Goal: Ask a question: Seek information or help from site administrators or community

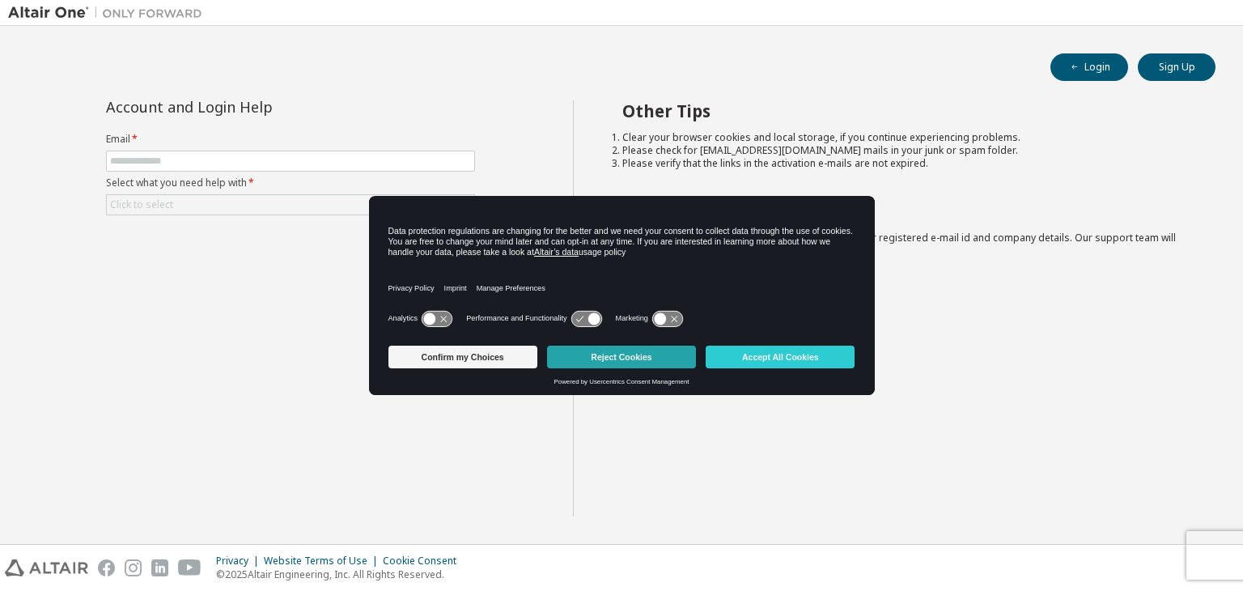
click at [631, 364] on button "Reject Cookies" at bounding box center [621, 356] width 149 height 23
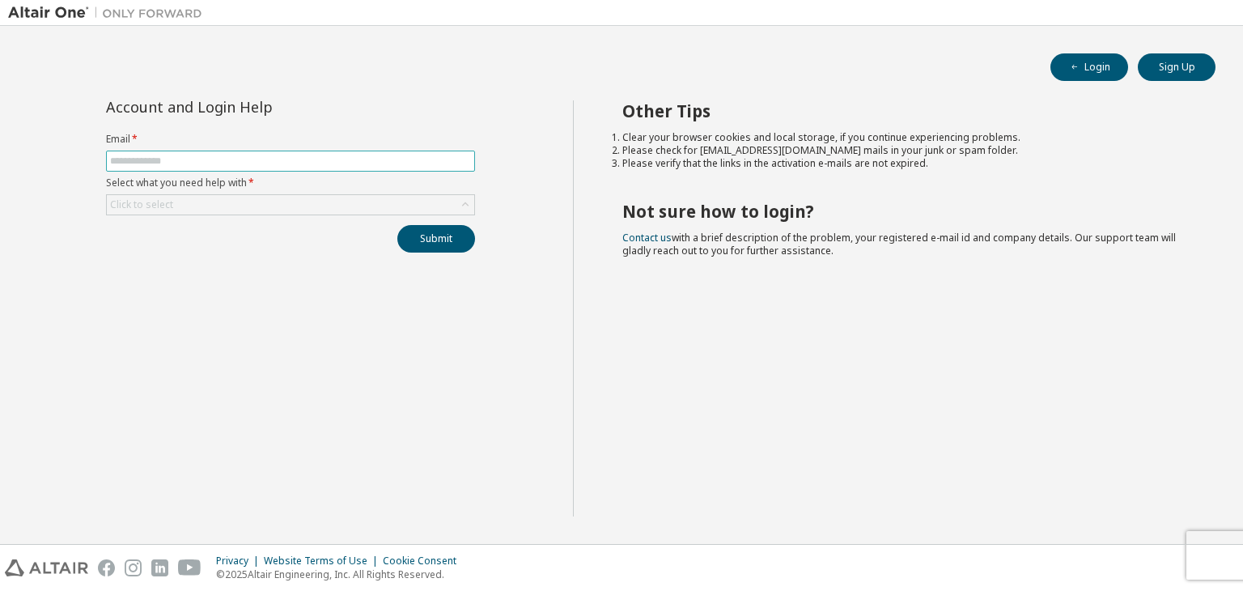
click at [233, 168] on span at bounding box center [290, 160] width 369 height 21
click at [234, 155] on input "text" at bounding box center [290, 161] width 361 height 13
drag, startPoint x: 266, startPoint y: 159, endPoint x: 176, endPoint y: 163, distance: 89.9
click at [176, 163] on input "**********" at bounding box center [290, 161] width 361 height 13
type input "**********"
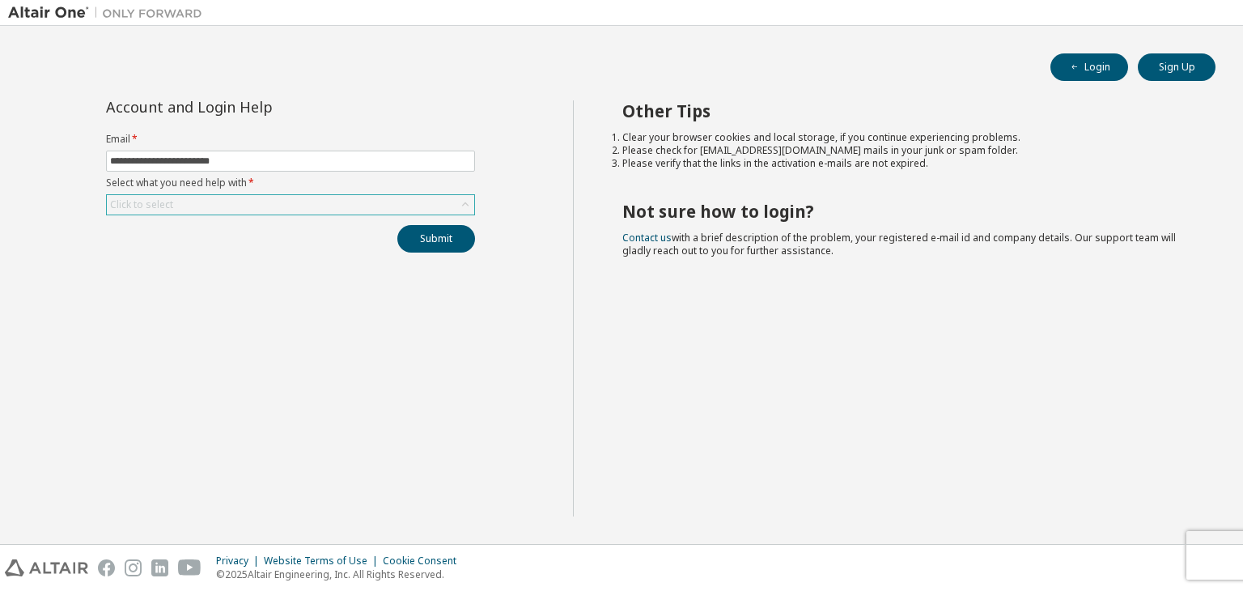
click at [189, 198] on div "Click to select" at bounding box center [290, 204] width 367 height 19
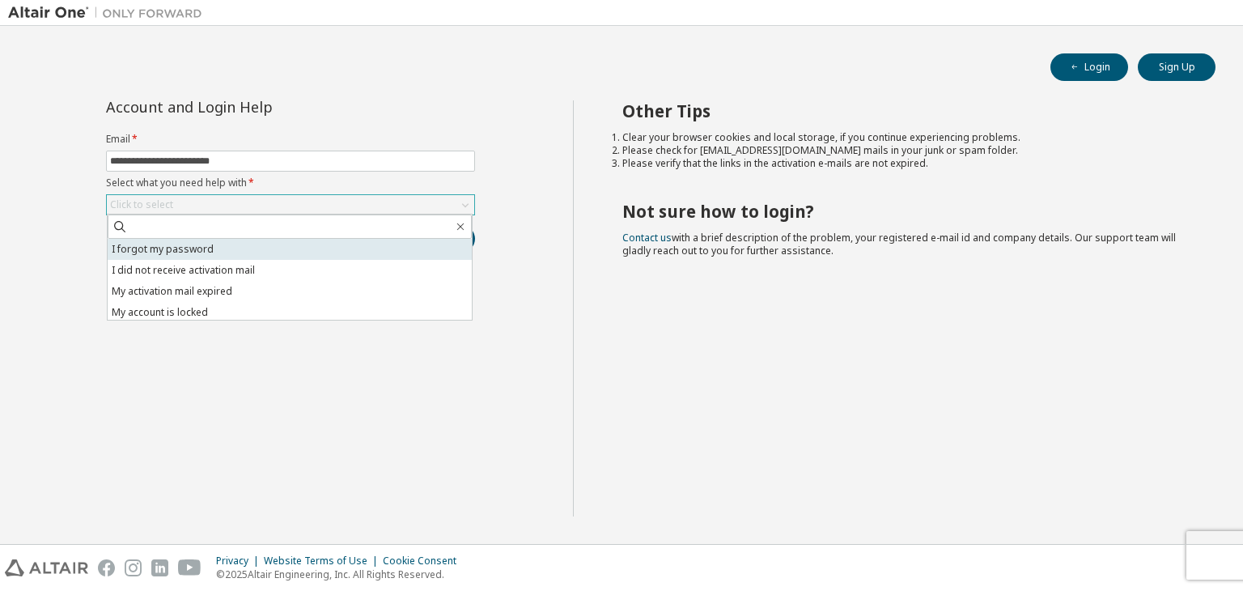
click at [189, 244] on li "I forgot my password" at bounding box center [290, 249] width 364 height 21
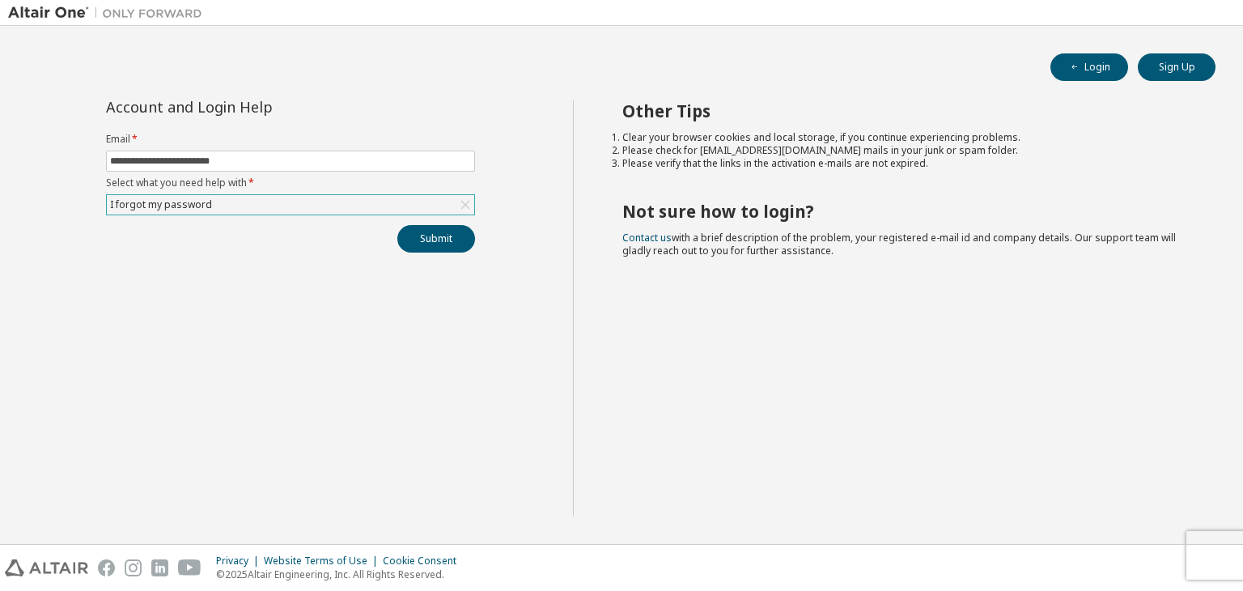
click at [383, 197] on div "I forgot my password" at bounding box center [290, 204] width 367 height 19
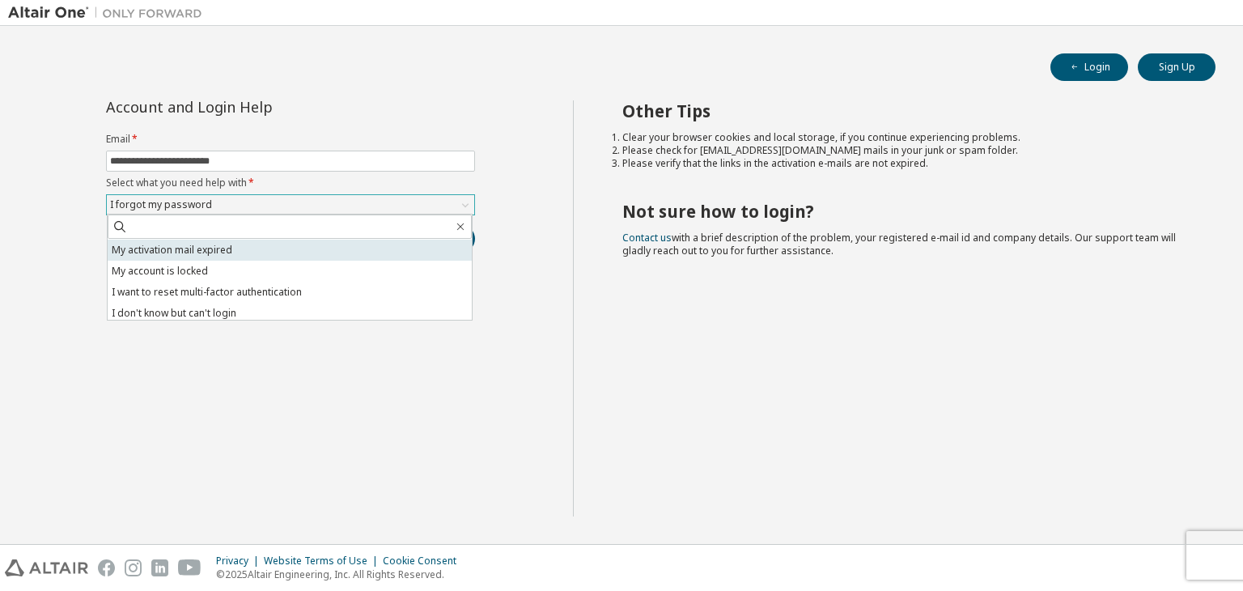
scroll to position [45, 0]
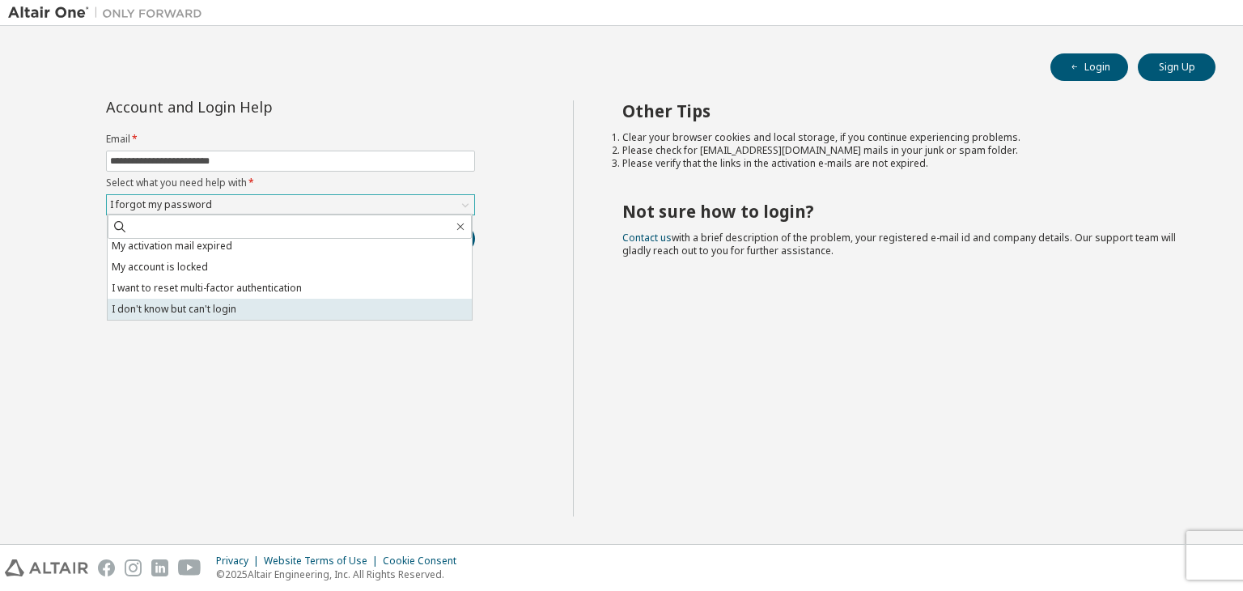
click at [341, 305] on li "I don't know but can't login" at bounding box center [290, 309] width 364 height 21
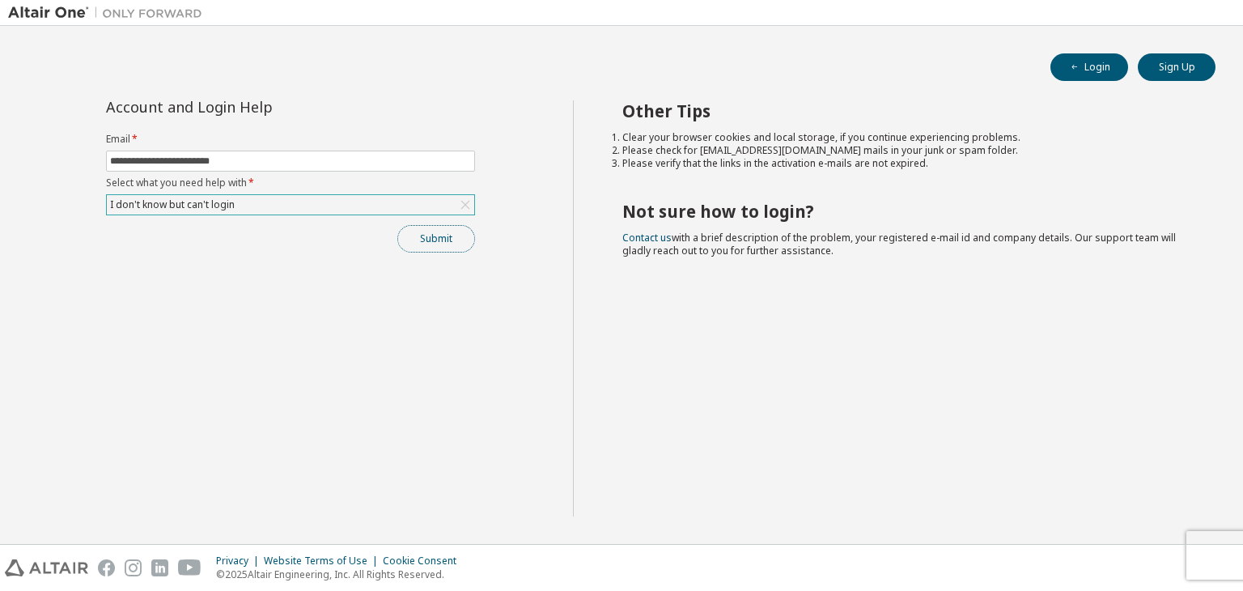
click at [405, 248] on button "Submit" at bounding box center [436, 239] width 78 height 28
